Goal: Information Seeking & Learning: Learn about a topic

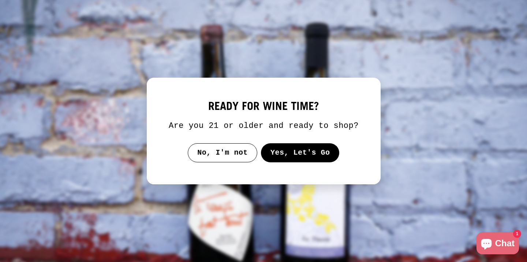
scroll to position [818, 0]
click at [275, 160] on button "Yes, Let's Go" at bounding box center [300, 152] width 79 height 19
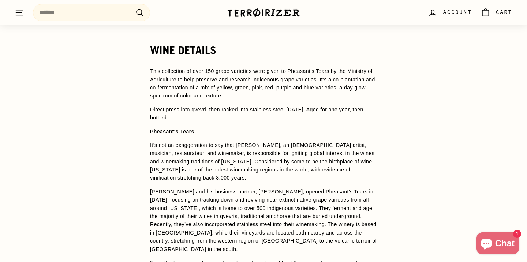
scroll to position [591, 0]
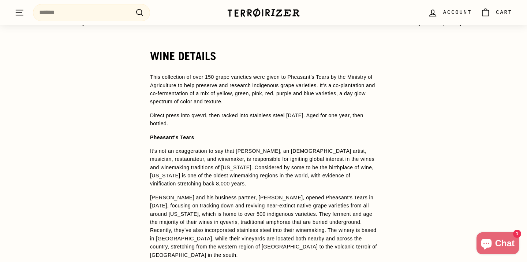
drag, startPoint x: 151, startPoint y: 77, endPoint x: 249, endPoint y: 123, distance: 107.8
copy span "This collection of over 150 grape varieties were given to Pheasant’s Tears by t…"
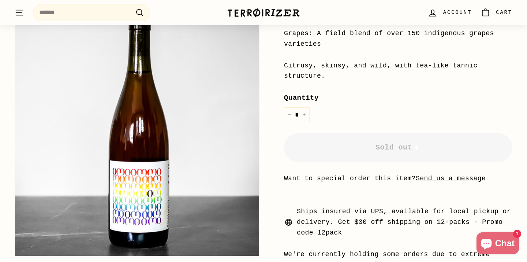
scroll to position [226, 0]
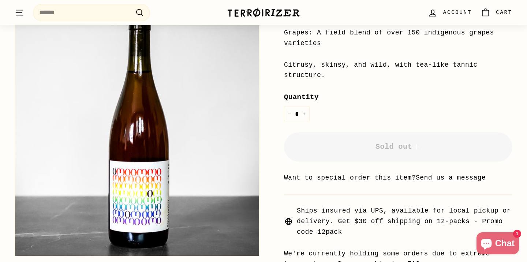
drag, startPoint x: 285, startPoint y: 63, endPoint x: 324, endPoint y: 72, distance: 40.7
click at [324, 74] on div "Citrusy, skinsy, and wild, with tea-like tannic structure." at bounding box center [398, 70] width 229 height 21
copy div "Citrusy, skinsy, and wild, with tea-like tannic structure."
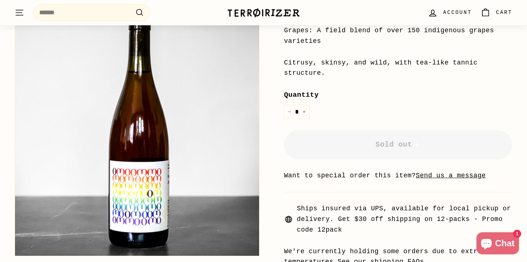
scroll to position [223, 0]
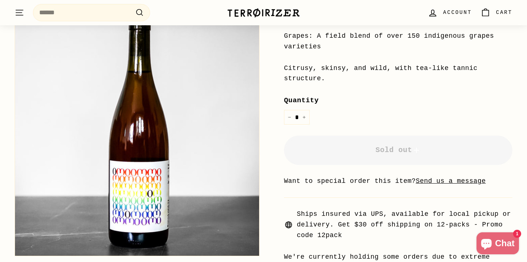
click at [350, 83] on div "Citrusy, skinsy, and wild, with tea-like tannic structure." at bounding box center [398, 73] width 229 height 21
drag, startPoint x: 285, startPoint y: 68, endPoint x: 326, endPoint y: 76, distance: 41.7
click at [326, 76] on div "Citrusy, skinsy, and wild, with tea-like tannic structure." at bounding box center [398, 73] width 229 height 21
copy div "Citrusy, skinsy, and wild, with tea-like tannic structure."
